Goal: Information Seeking & Learning: Find specific fact

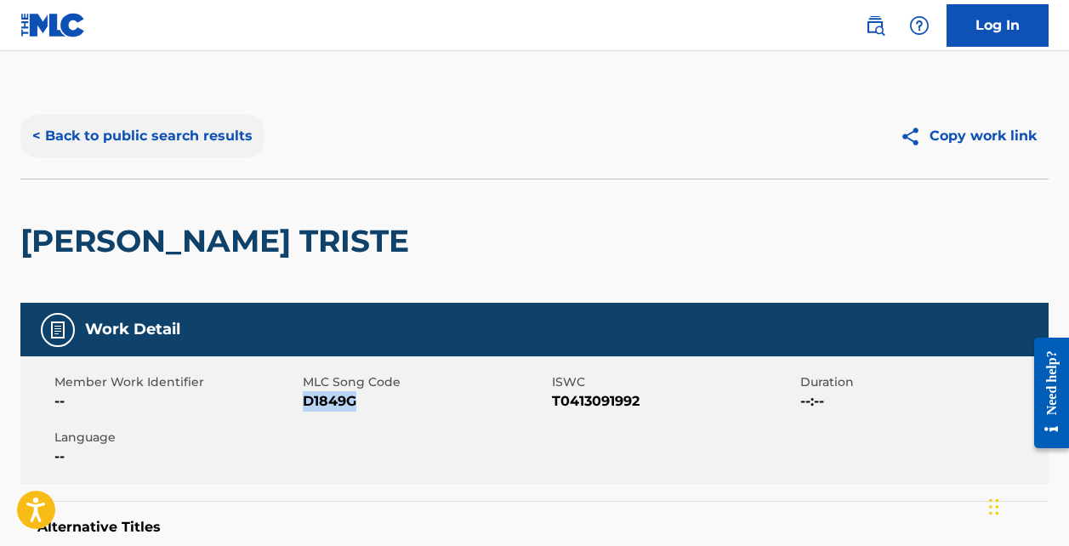
click at [233, 133] on button "< Back to public search results" at bounding box center [142, 136] width 244 height 43
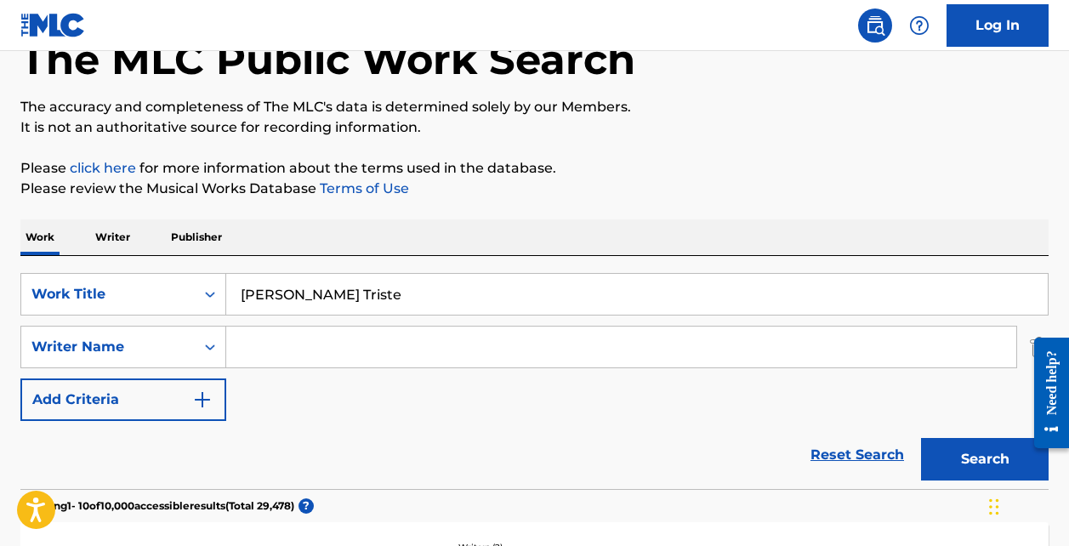
scroll to position [31, 0]
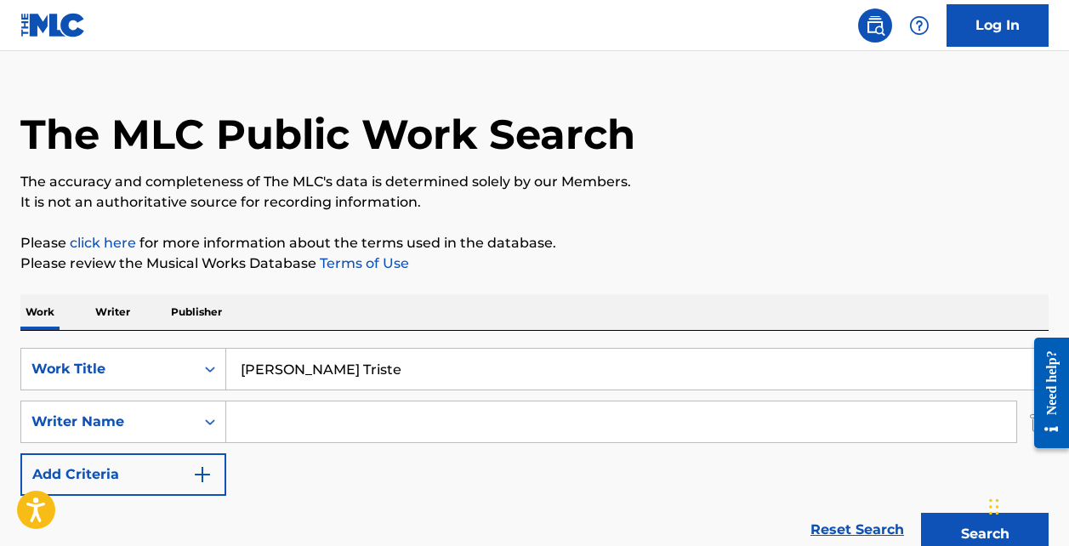
click at [320, 388] on input "[PERSON_NAME] Triste" at bounding box center [636, 369] width 821 height 41
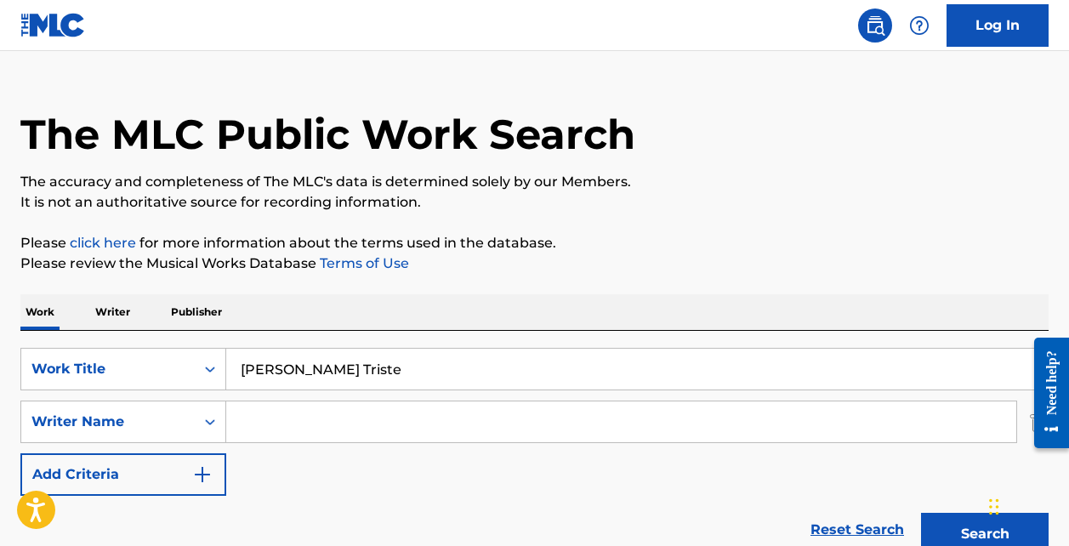
paste input "[PERSON_NAME] DEL COCODRILO"
type input "[PERSON_NAME] DEL COCODRILO"
click at [984, 534] on button "Search" at bounding box center [985, 534] width 128 height 43
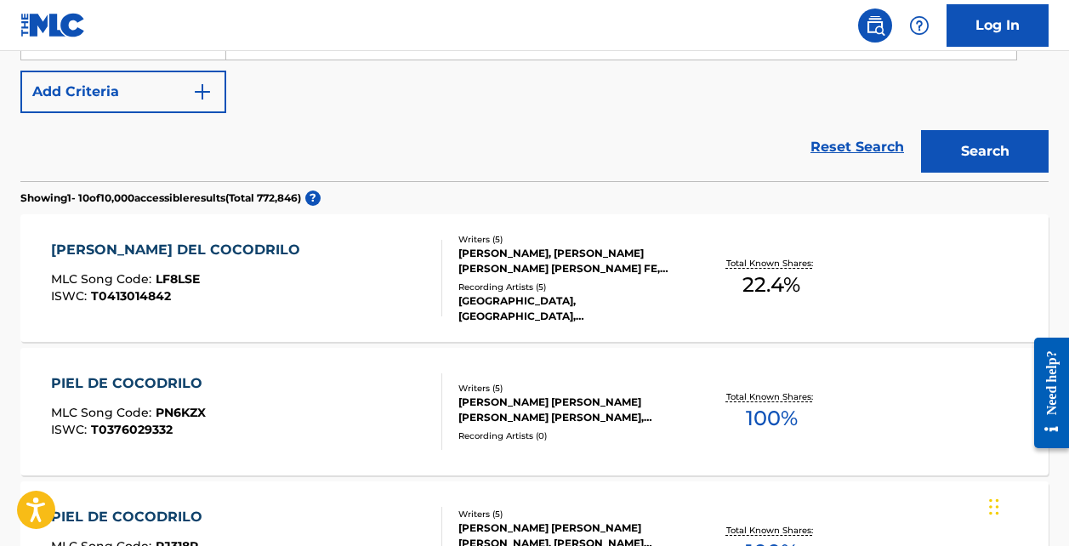
scroll to position [384, 0]
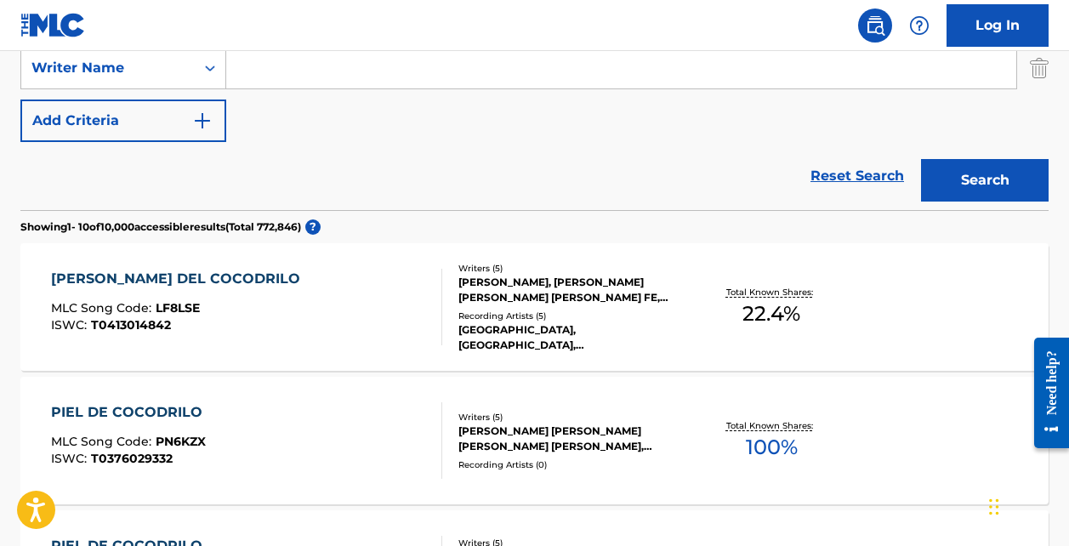
click at [400, 269] on div "[PERSON_NAME] DEL COCODRILO MLC Song Code : LF8LSE ISWC : T0413014842" at bounding box center [246, 307] width 390 height 77
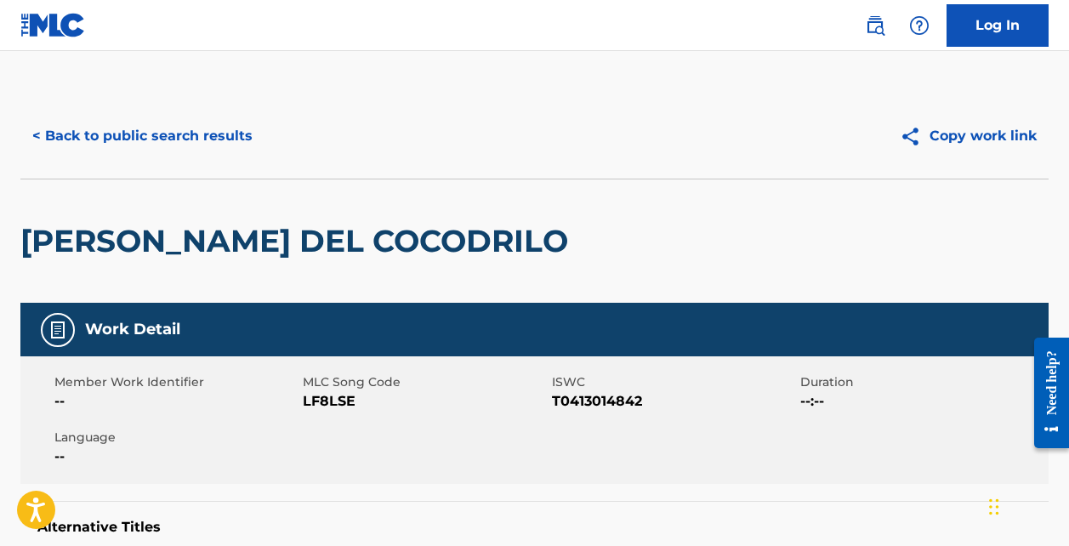
click at [345, 393] on span "LF8LSE" at bounding box center [425, 401] width 244 height 20
copy span "LF8LSE"
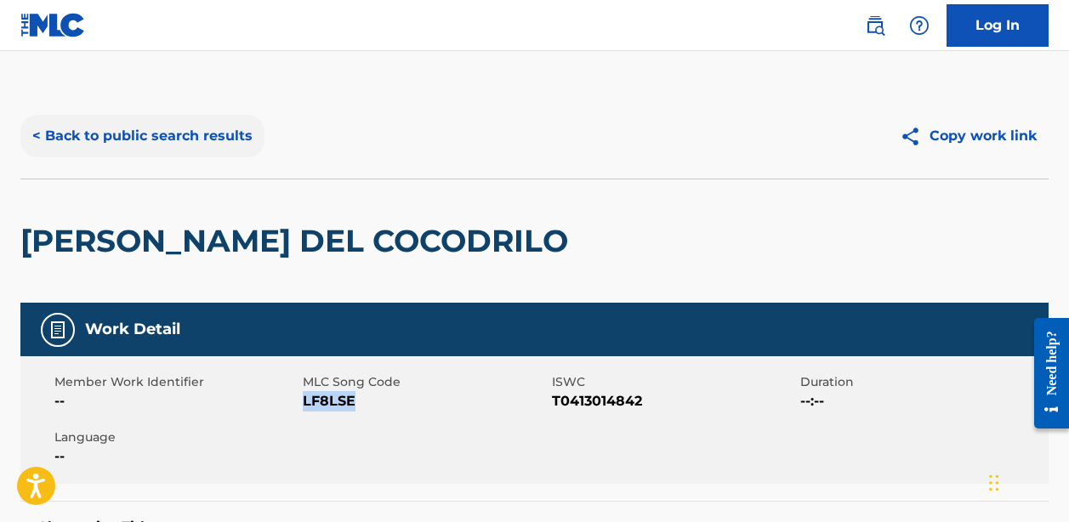
click at [208, 150] on button "< Back to public search results" at bounding box center [142, 136] width 244 height 43
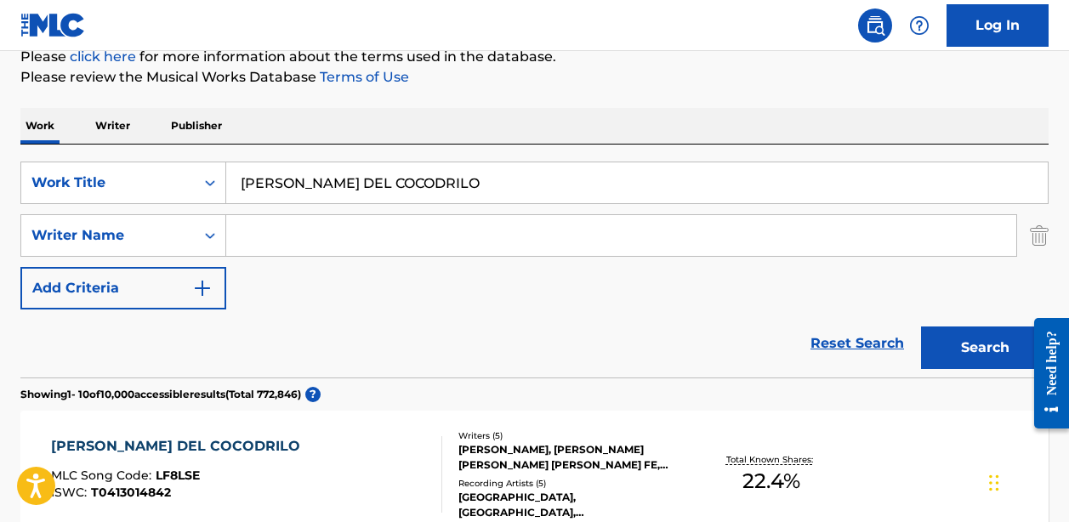
scroll to position [62, 0]
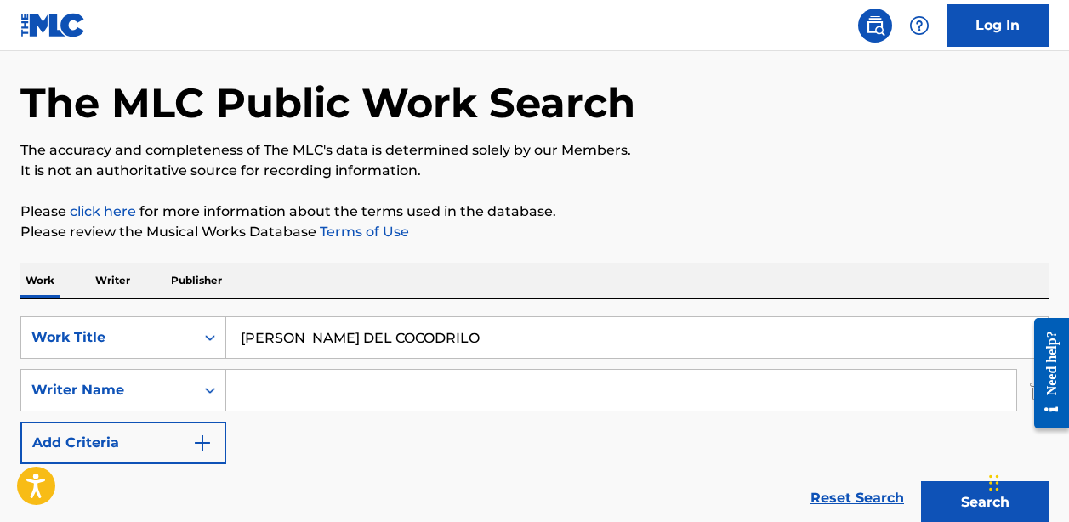
click at [302, 356] on input "[PERSON_NAME] DEL COCODRILO" at bounding box center [636, 337] width 821 height 41
click at [292, 316] on div "[PERSON_NAME] DEL COCODRILO" at bounding box center [637, 337] width 822 height 43
click at [291, 316] on div "[PERSON_NAME] DEL COCODRILO" at bounding box center [637, 337] width 822 height 43
click at [284, 330] on input "[PERSON_NAME] DEL COCODRILO" at bounding box center [636, 337] width 821 height 41
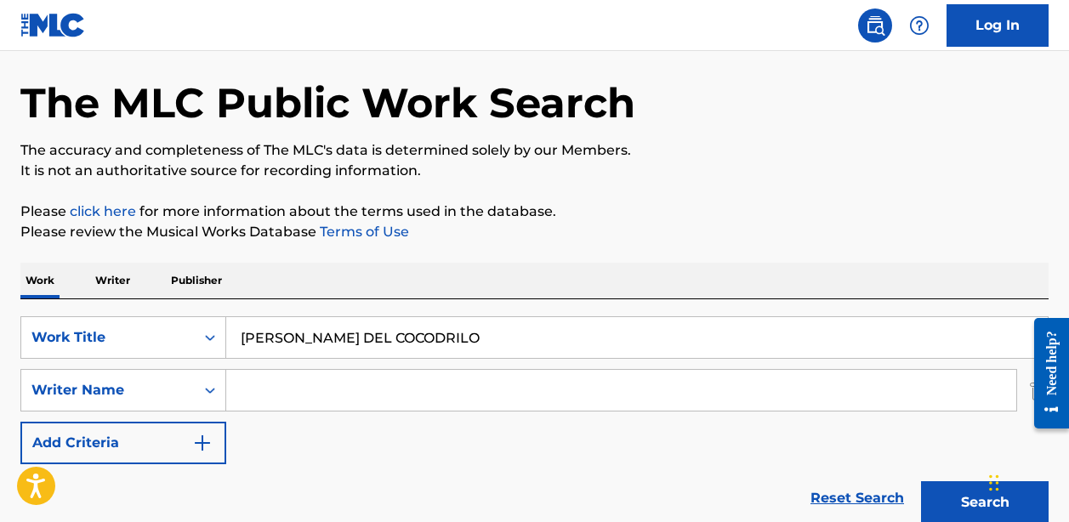
click at [284, 330] on input "[PERSON_NAME] DEL COCODRILO" at bounding box center [636, 337] width 821 height 41
paste input "EXTRANOS EN LA NOCHE"
type input "EXTRANOS EN LA NOCHE"
click at [984, 502] on button "Search" at bounding box center [985, 502] width 128 height 43
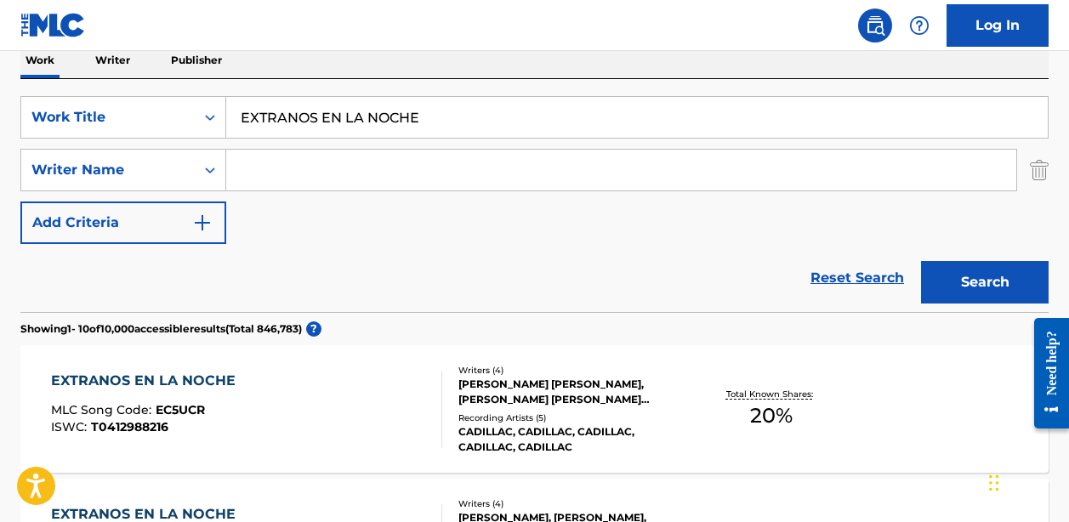
scroll to position [284, 0]
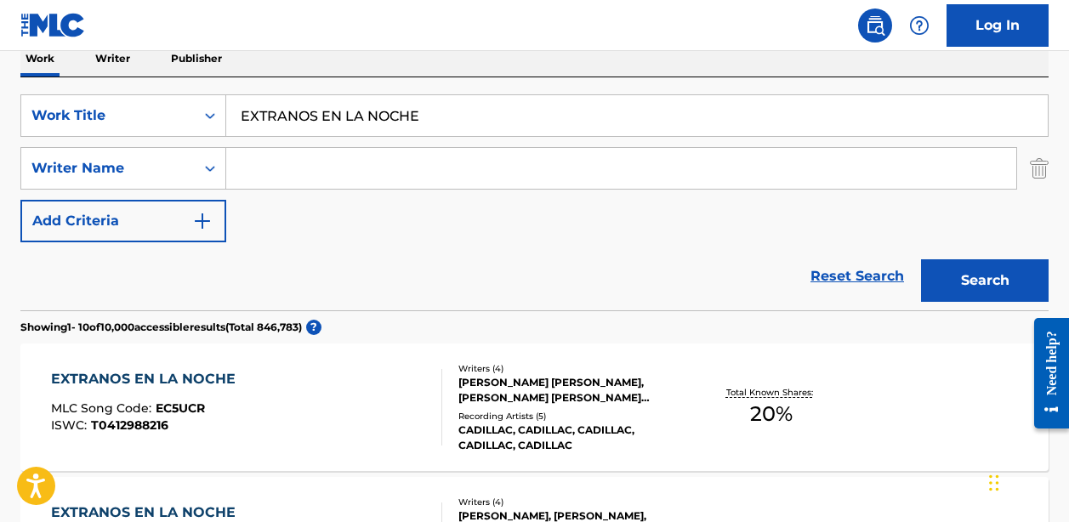
click at [281, 179] on input "Search Form" at bounding box center [621, 168] width 790 height 41
type input "[PERSON_NAME]"
click at [984, 281] on button "Search" at bounding box center [985, 280] width 128 height 43
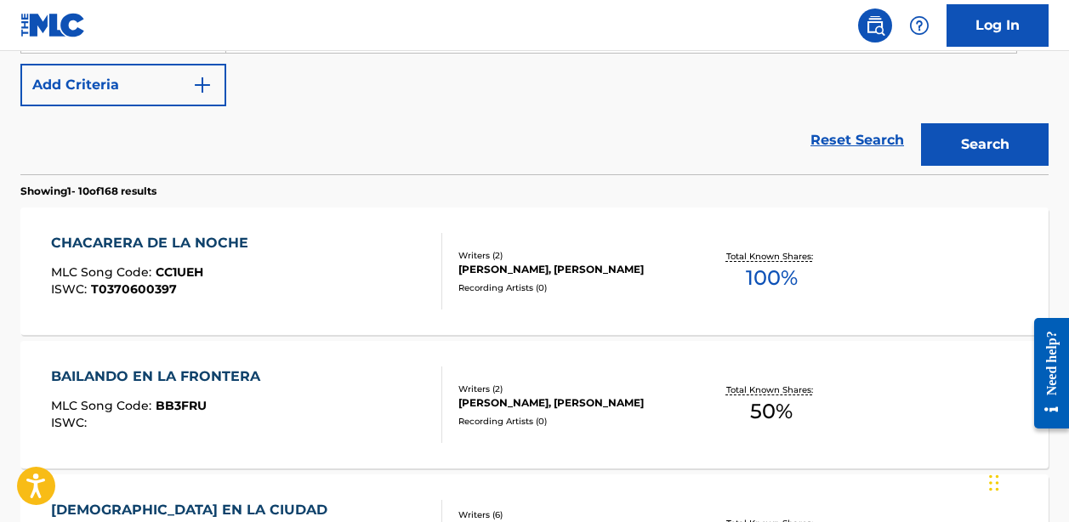
scroll to position [545, 0]
